Goal: Task Accomplishment & Management: Use online tool/utility

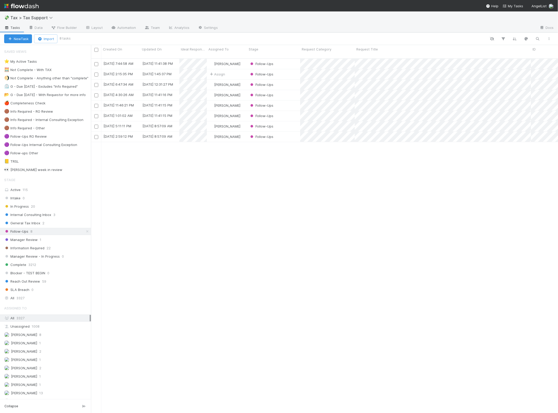
scroll to position [354, 462]
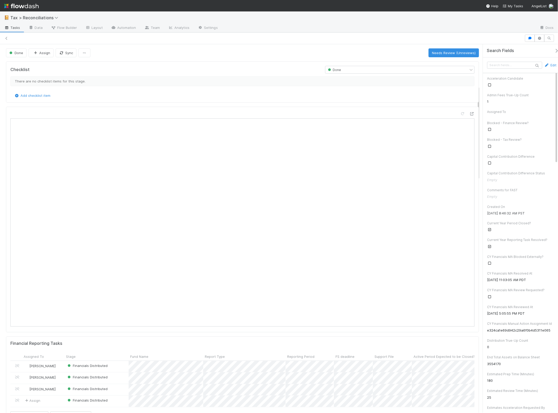
scroll to position [162, 0]
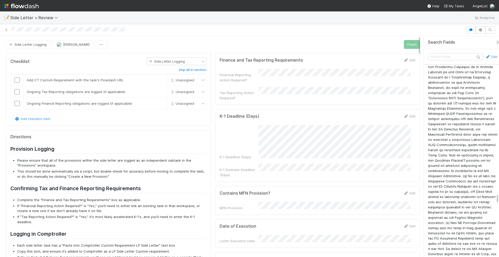
scroll to position [3217, 0]
click at [495, 41] on icon "button" at bounding box center [497, 42] width 5 height 4
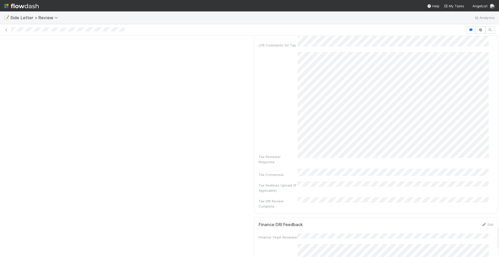
scroll to position [1854, 0]
drag, startPoint x: 492, startPoint y: 43, endPoint x: 494, endPoint y: 235, distance: 192.4
click at [494, 235] on div "Side Letter Logging Maxim Kalinkin Finish Checklist Side Letter Logging skip al…" at bounding box center [249, 146] width 499 height 221
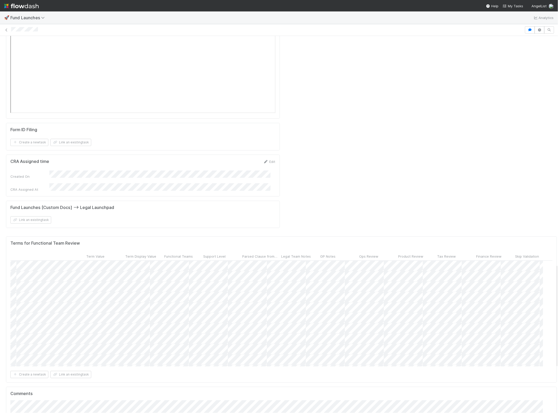
scroll to position [0, 181]
click at [436, 252] on div "Tax Review" at bounding box center [455, 256] width 39 height 8
click at [445, 253] on span "Tax Review" at bounding box center [446, 255] width 19 height 5
click at [445, 194] on div "Sort ☑ → ☐" at bounding box center [457, 198] width 59 height 8
click at [441, 253] on span "Tax Review" at bounding box center [446, 255] width 19 height 5
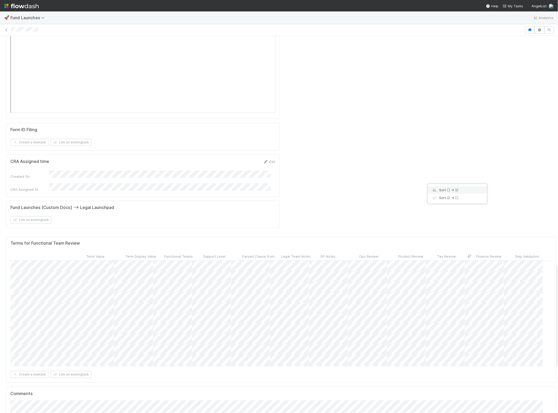
click at [447, 188] on div "Sort ☐ → ☑" at bounding box center [457, 190] width 59 height 8
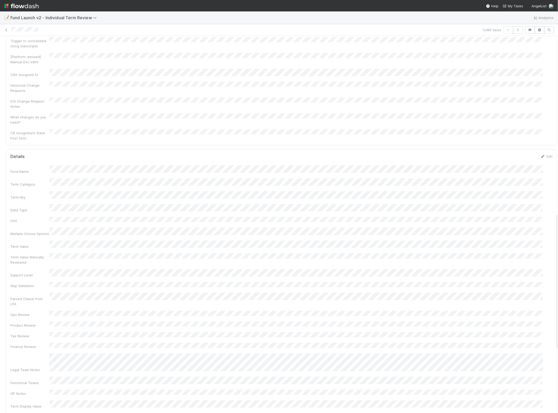
scroll to position [661, 0]
click at [351, 257] on span "Robin Sosnow" at bounding box center [348, 316] width 26 height 4
click at [499, 190] on icon at bounding box center [543, 191] width 5 height 3
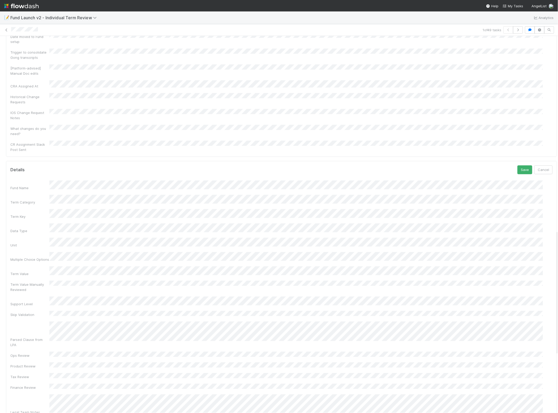
scroll to position [596, 0]
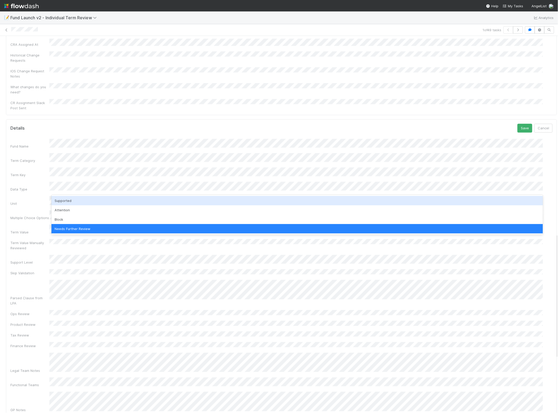
click at [81, 199] on div "Supported" at bounding box center [297, 200] width 492 height 9
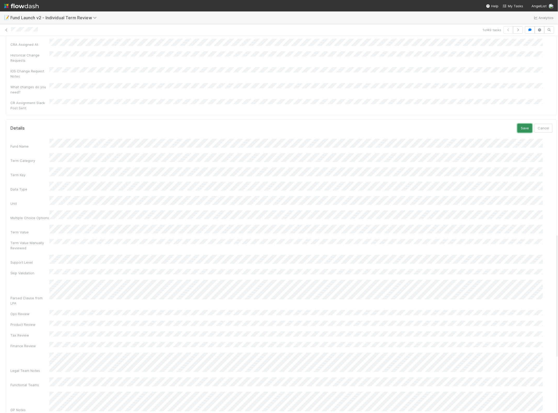
click at [499, 123] on button "Save" at bounding box center [525, 127] width 15 height 9
click at [499, 29] on icon "button" at bounding box center [518, 29] width 5 height 3
drag, startPoint x: 535, startPoint y: 77, endPoint x: 520, endPoint y: 88, distance: 17.5
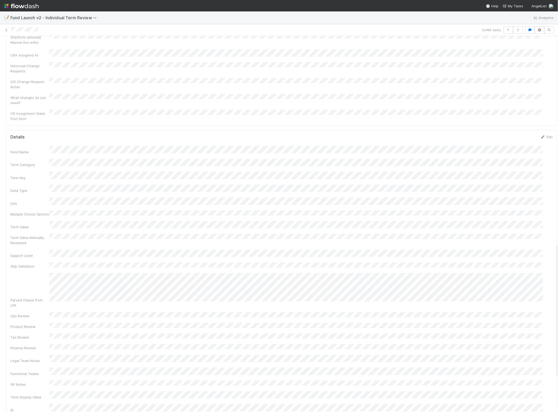
click at [499, 135] on icon at bounding box center [543, 136] width 5 height 3
click at [499, 237] on div "Details Save Cancel Fund Name Term Category Term Key Data Type Unit Multiple Ch…" at bounding box center [281, 204] width 551 height 409
click at [45, 257] on div "GP Notes" at bounding box center [281, 299] width 542 height 55
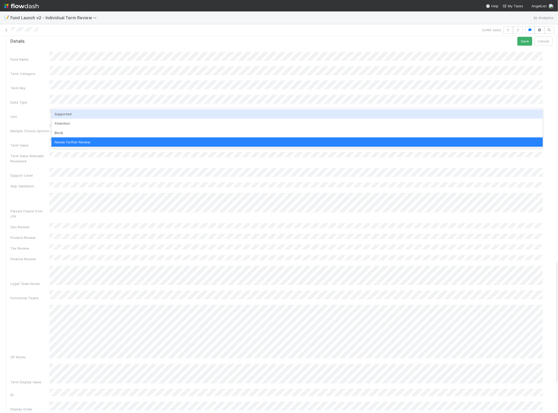
click at [78, 118] on div "Supported" at bounding box center [297, 113] width 492 height 9
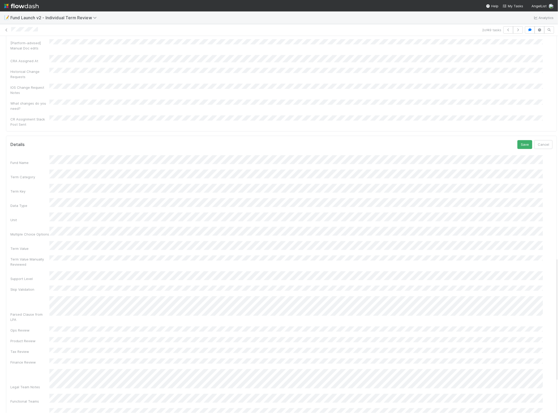
scroll to position [552, 0]
click at [499, 167] on button "Save" at bounding box center [525, 171] width 15 height 9
click at [499, 31] on icon "button" at bounding box center [518, 29] width 5 height 3
click at [499, 168] on icon at bounding box center [543, 169] width 5 height 3
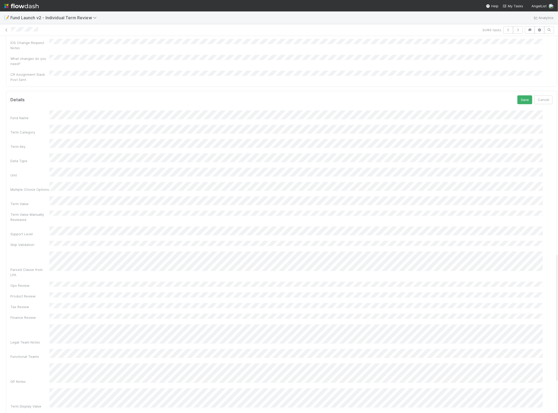
scroll to position [650, 0]
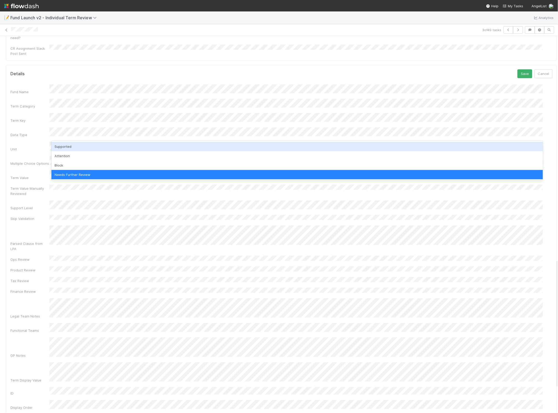
click at [88, 148] on div "Supported" at bounding box center [297, 146] width 492 height 9
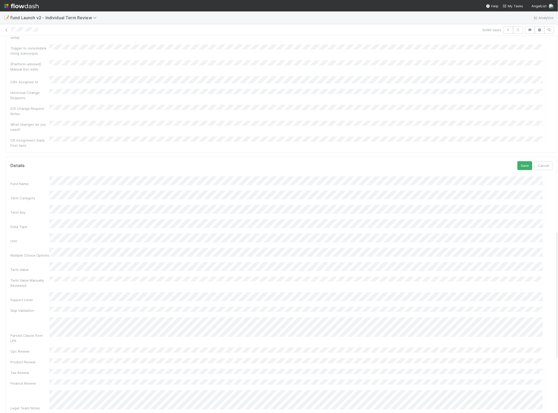
scroll to position [552, 0]
click at [499, 167] on button "Save" at bounding box center [525, 171] width 15 height 9
click at [499, 29] on icon "button" at bounding box center [518, 29] width 5 height 3
click at [5, 29] on icon at bounding box center [6, 29] width 5 height 3
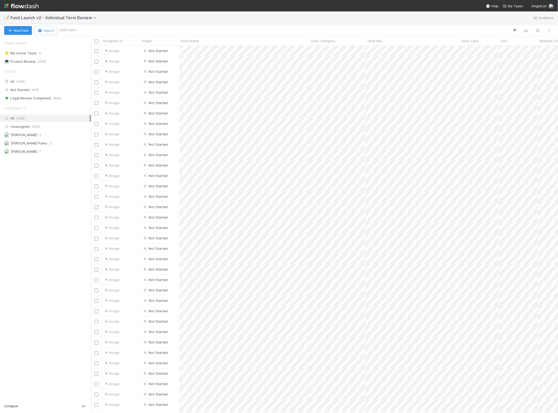
scroll to position [362, 462]
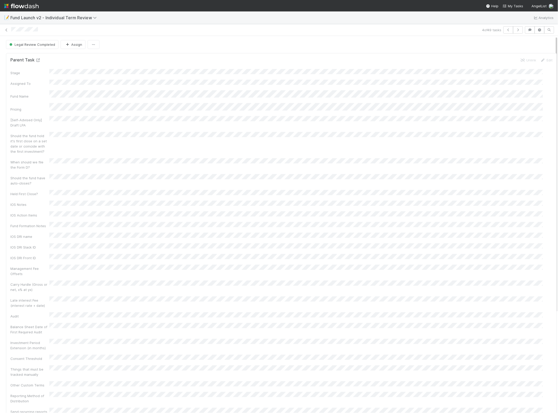
click at [37, 60] on icon at bounding box center [38, 59] width 5 height 3
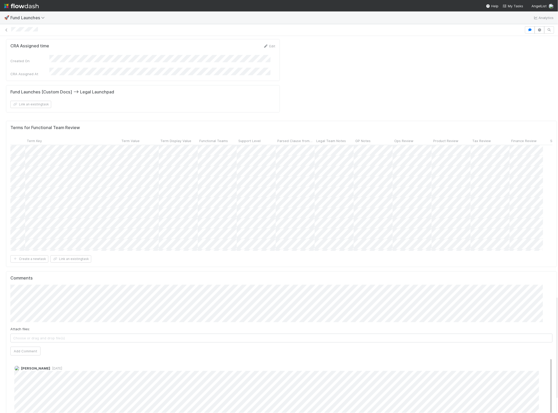
scroll to position [0, 181]
click at [443, 138] on span "Tax Review" at bounding box center [446, 140] width 19 height 5
click at [448, 73] on div "Sort ☐ → ☑" at bounding box center [457, 74] width 59 height 8
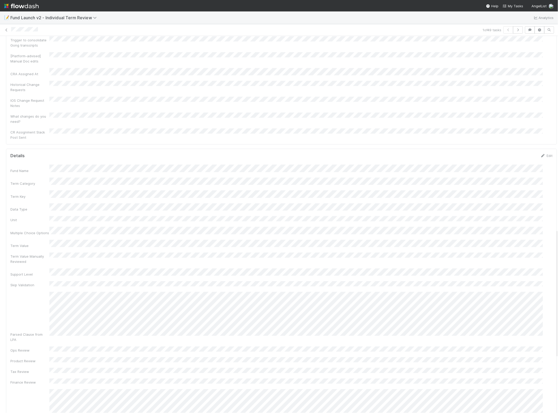
scroll to position [561, 0]
click at [499, 160] on icon at bounding box center [543, 161] width 5 height 3
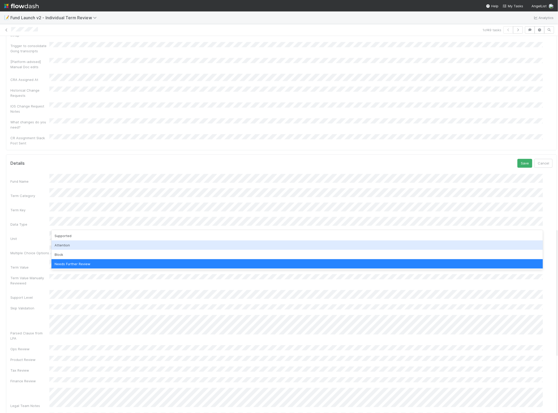
click at [94, 241] on div "Attention" at bounding box center [297, 244] width 492 height 9
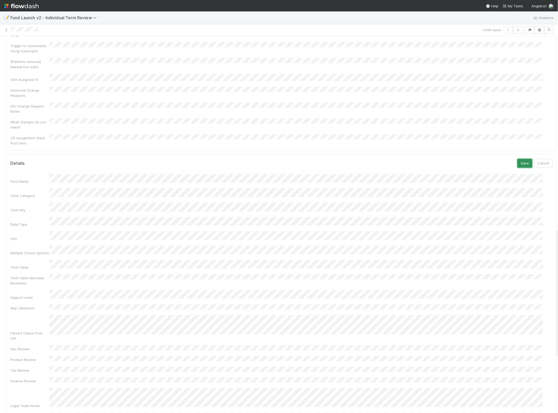
click at [499, 159] on button "Save" at bounding box center [525, 163] width 15 height 9
click at [499, 160] on icon at bounding box center [543, 161] width 5 height 3
click at [499, 159] on button "Save" at bounding box center [525, 163] width 15 height 9
click at [499, 28] on button "button" at bounding box center [518, 29] width 10 height 7
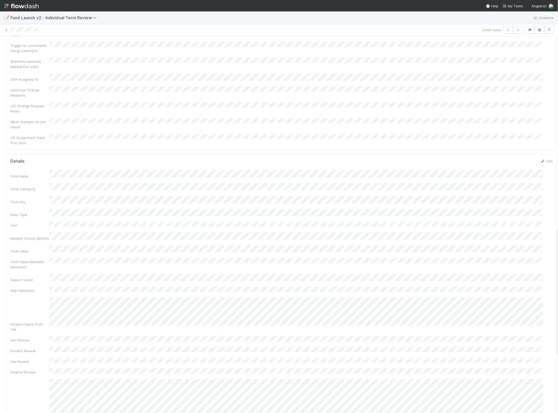
scroll to position [552, 0]
click at [499, 167] on link "Edit" at bounding box center [547, 169] width 12 height 4
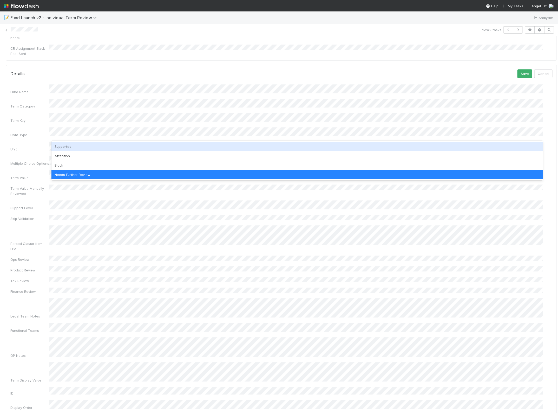
click at [80, 147] on div "Supported" at bounding box center [297, 146] width 492 height 9
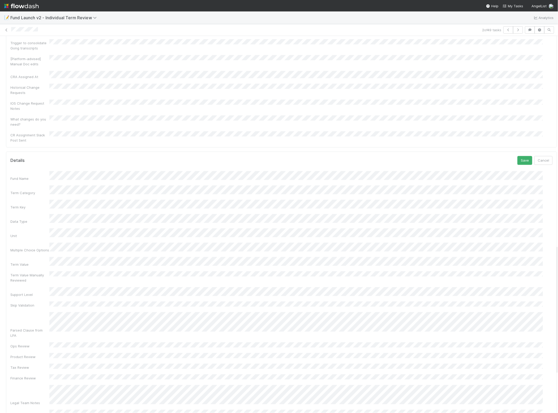
scroll to position [552, 0]
click at [499, 167] on button "Save" at bounding box center [525, 171] width 15 height 9
click at [37, 59] on icon at bounding box center [38, 59] width 5 height 3
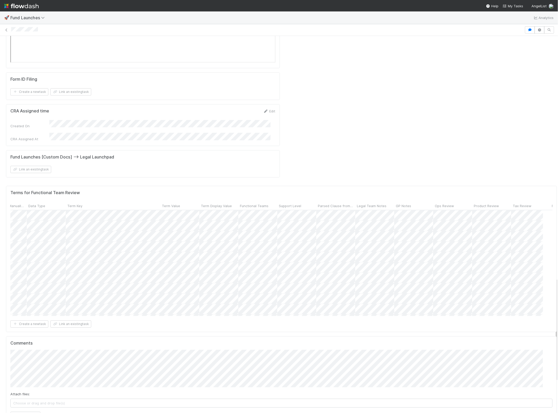
scroll to position [0, 181]
click at [437, 203] on span "Tax Review" at bounding box center [446, 205] width 19 height 5
click at [445, 136] on div "Sort ☐ → ☑" at bounding box center [457, 139] width 59 height 8
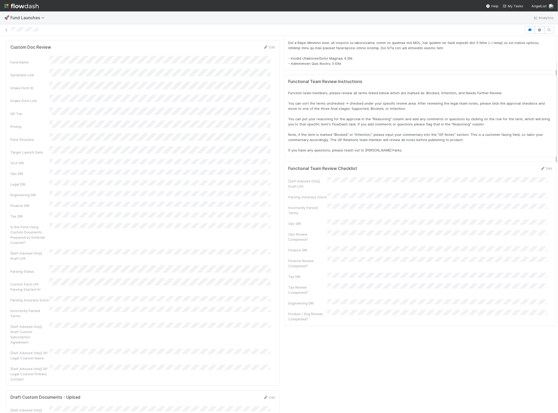
scroll to position [80, 0]
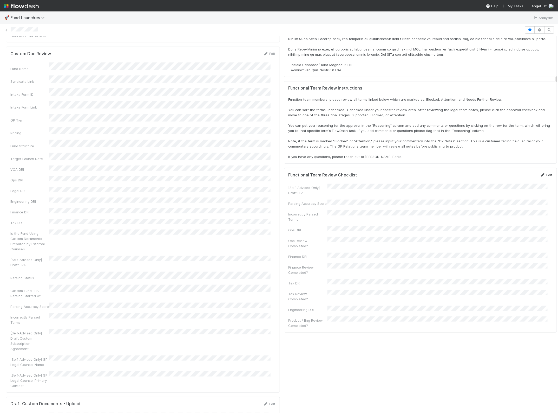
click at [499, 173] on link "Edit" at bounding box center [547, 175] width 12 height 4
click at [499, 172] on button "Save" at bounding box center [525, 176] width 15 height 9
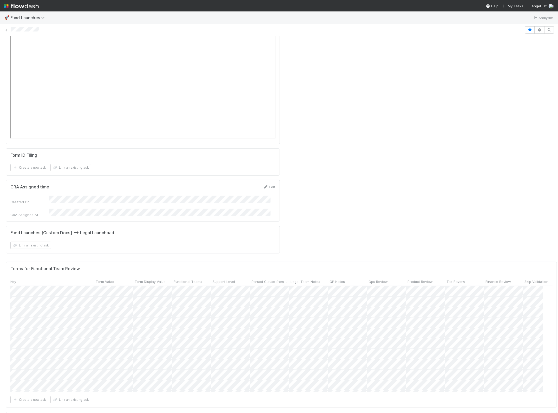
scroll to position [0, 181]
click at [437, 279] on span "Tax Review" at bounding box center [446, 281] width 19 height 5
click at [443, 187] on div "Sort ☐ → ☑" at bounding box center [457, 191] width 59 height 8
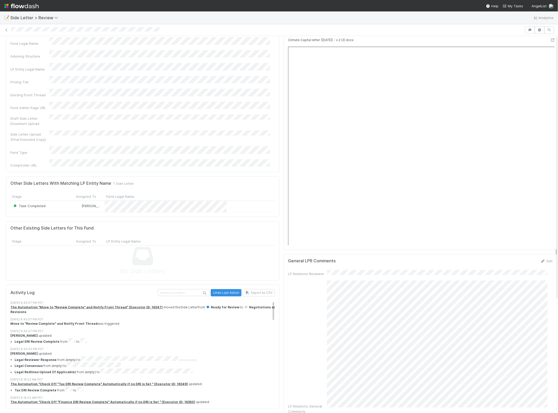
scroll to position [32, 0]
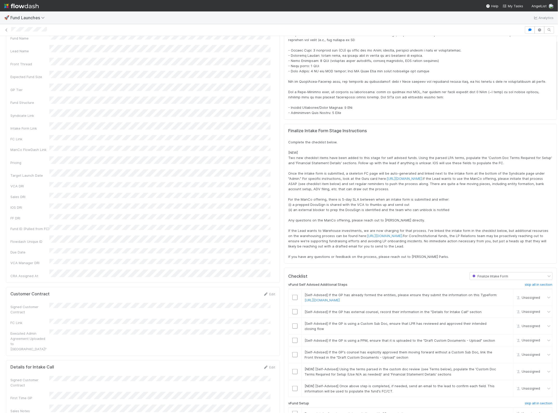
scroll to position [162, 0]
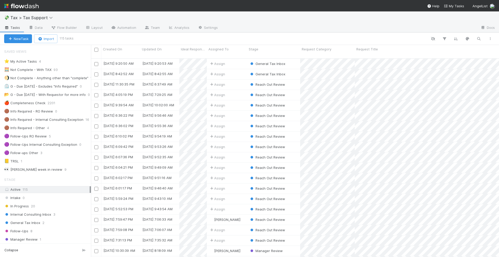
scroll to position [198, 403]
click at [23, 9] on img at bounding box center [21, 6] width 35 height 9
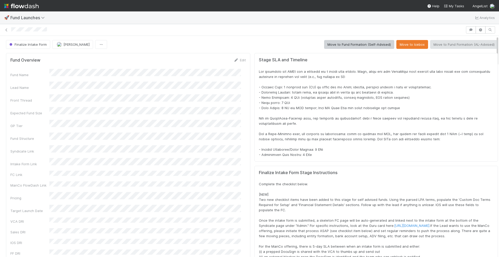
scroll to position [101, 468]
click at [6, 31] on icon at bounding box center [6, 29] width 5 height 3
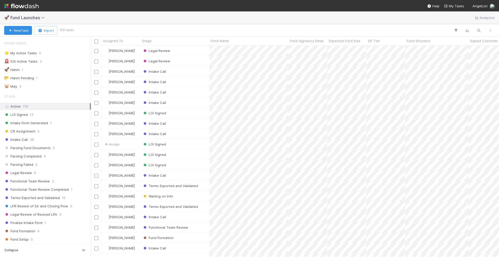
scroll to position [206, 403]
click at [480, 29] on icon "button" at bounding box center [478, 30] width 5 height 5
click at [450, 22] on input at bounding box center [452, 22] width 52 height 6
type input "n"
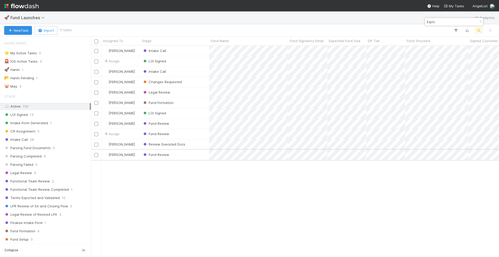
type input "Explo"
click at [193, 156] on div "Fund Review" at bounding box center [174, 155] width 69 height 10
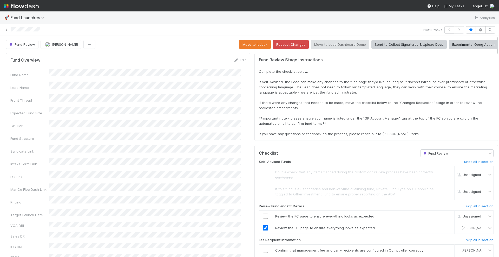
drag, startPoint x: 40, startPoint y: 30, endPoint x: 8, endPoint y: 28, distance: 32.1
click at [8, 28] on div "11 of 11 tasks" at bounding box center [249, 29] width 499 height 7
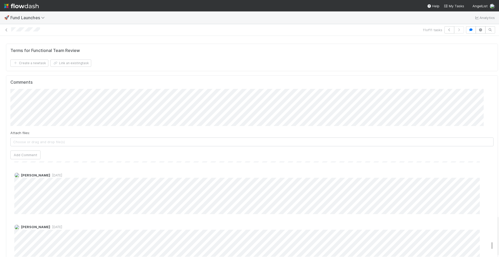
scroll to position [1307, 0]
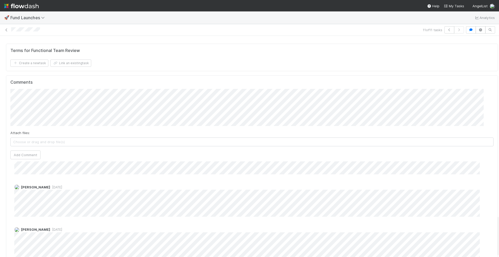
drag, startPoint x: 482, startPoint y: 139, endPoint x: 484, endPoint y: 191, distance: 52.3
click at [484, 191] on div "Terms for Functional Team Review Create a new task Link an existing task Commen…" at bounding box center [252, 191] width 496 height 298
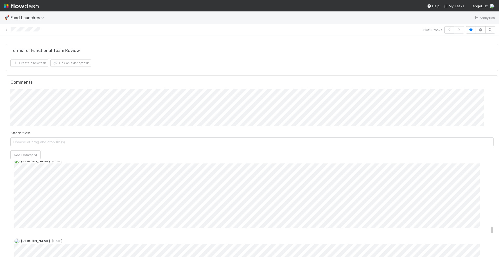
scroll to position [884, 0]
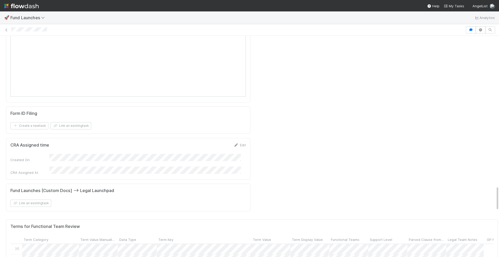
scroll to position [1332, 0]
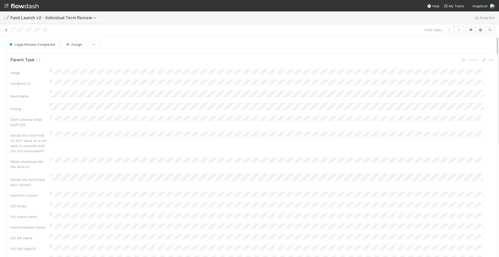
click at [5, 30] on icon at bounding box center [6, 29] width 5 height 3
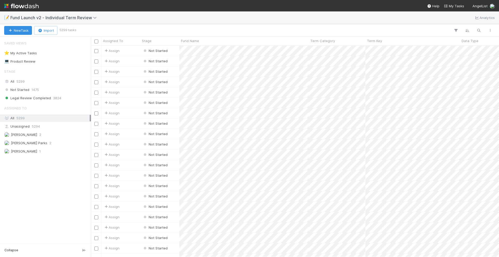
scroll to position [206, 403]
click at [479, 30] on icon "button" at bounding box center [478, 30] width 5 height 5
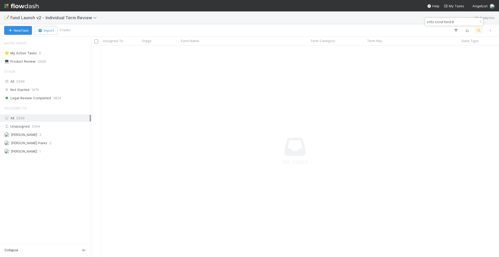
scroll to position [201, 398]
drag, startPoint x: 435, startPoint y: 22, endPoint x: 466, endPoint y: 21, distance: 30.7
click at [466, 21] on input "a16z scout fund III" at bounding box center [452, 22] width 52 height 6
type input "a"
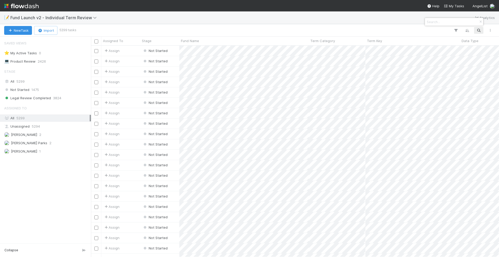
scroll to position [206, 403]
click at [443, 19] on input at bounding box center [452, 22] width 52 height 6
paste input "Fund III, a series of Explorer34 Fund, LP"
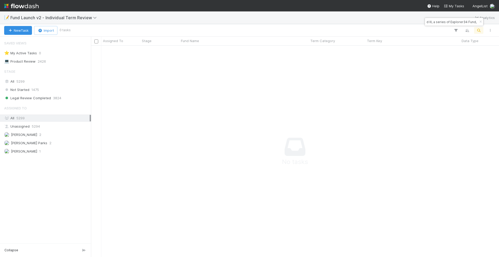
scroll to position [201, 398]
click at [441, 23] on input "Fund III, a series of Explorer34 Fund," at bounding box center [452, 22] width 52 height 6
drag, startPoint x: 442, startPoint y: 18, endPoint x: 425, endPoint y: 22, distance: 16.7
click at [422, 21] on body "📝 Fund Launch v2 - Individual Term Review Analytics New Task Import 0 tasks Ass…" at bounding box center [249, 128] width 499 height 257
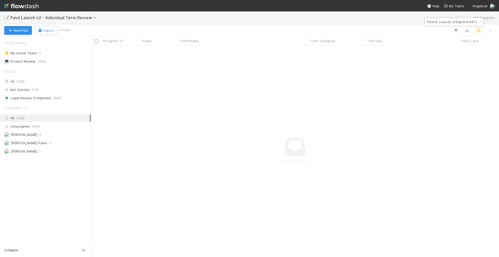
click at [438, 22] on input "Fund III, a series of Explorer34 Fund," at bounding box center [452, 22] width 52 height 6
drag, startPoint x: 439, startPoint y: 23, endPoint x: 479, endPoint y: 30, distance: 40.6
click at [484, 24] on body "📝 Fund Launch v2 - Individual Term Review Analytics New Task Import 0 tasks Ass…" at bounding box center [249, 128] width 499 height 257
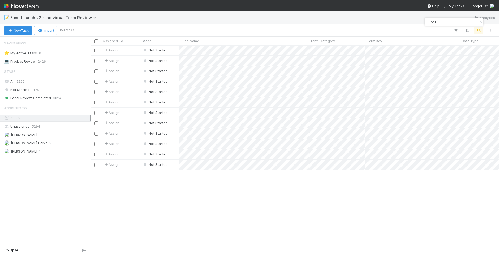
scroll to position [0, 0]
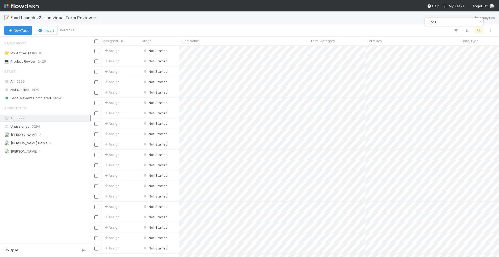
type input "Fund III"
